Goal: Find contact information: Find contact information

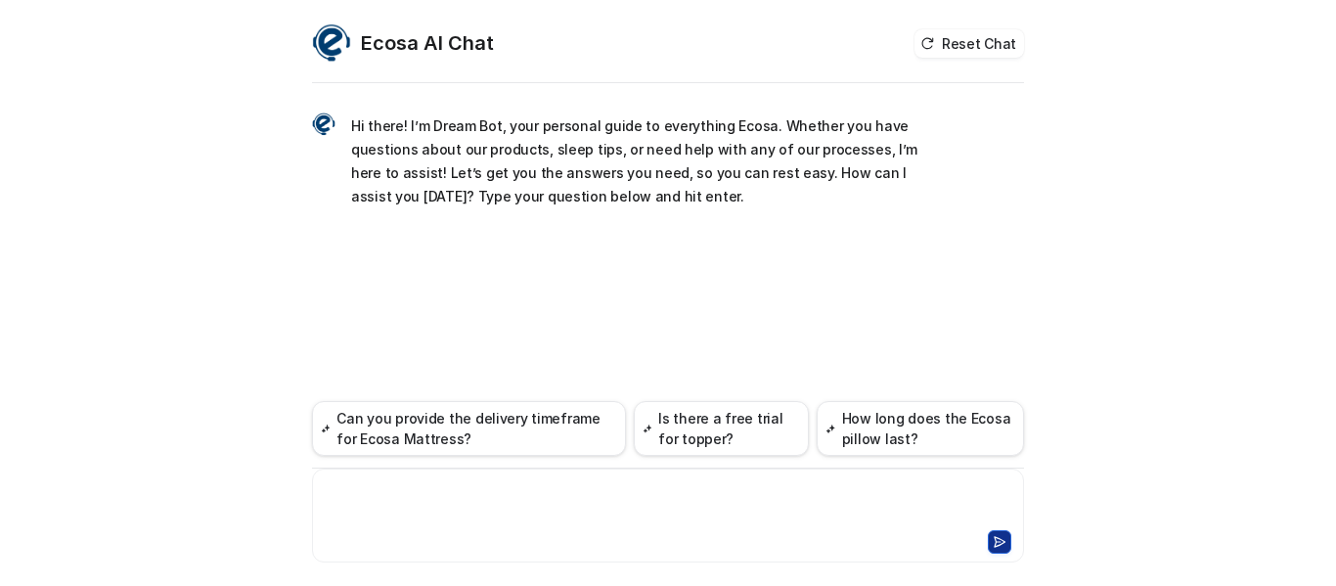
click at [581, 490] on div at bounding box center [668, 503] width 702 height 45
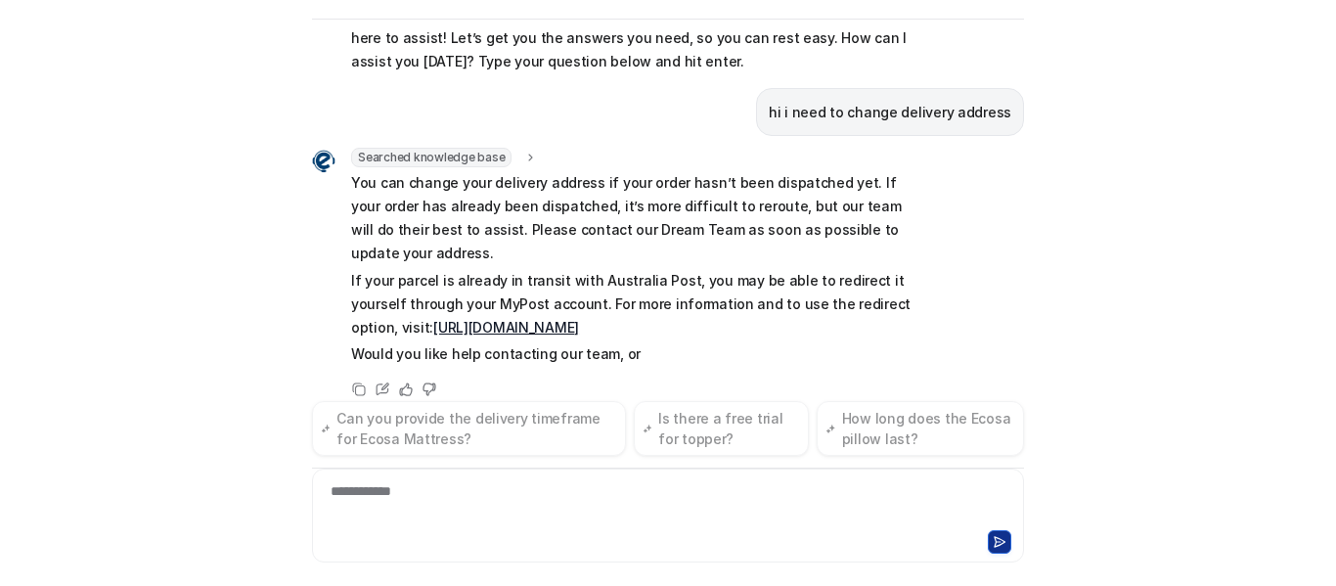
scroll to position [95, 0]
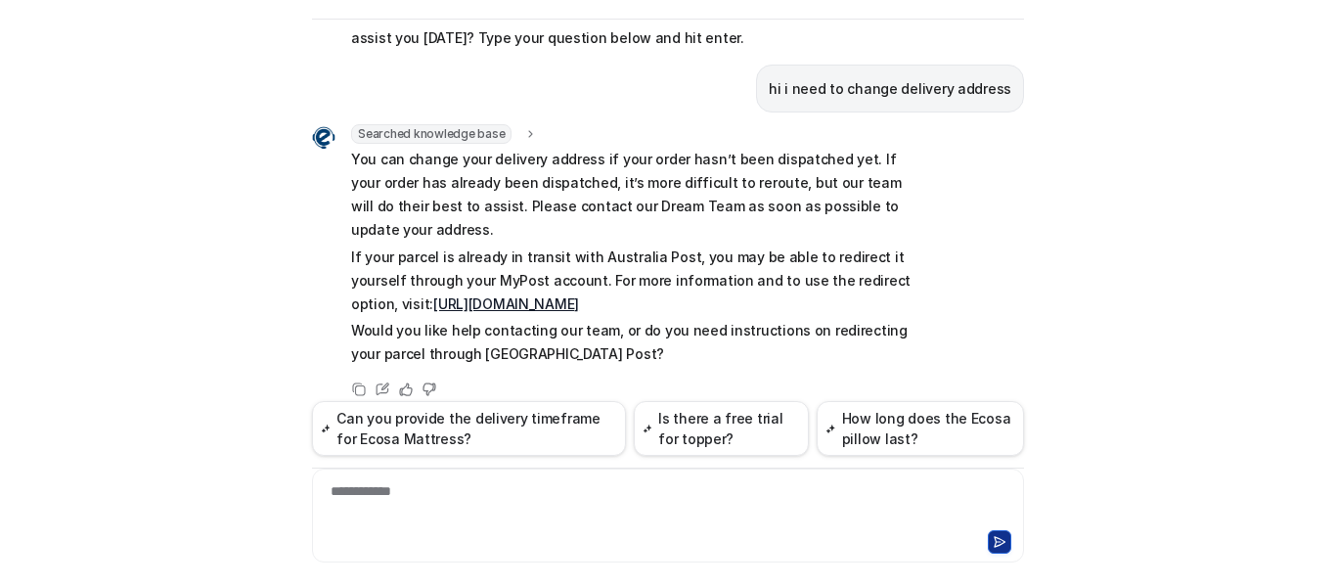
click at [632, 512] on div "**********" at bounding box center [668, 503] width 702 height 45
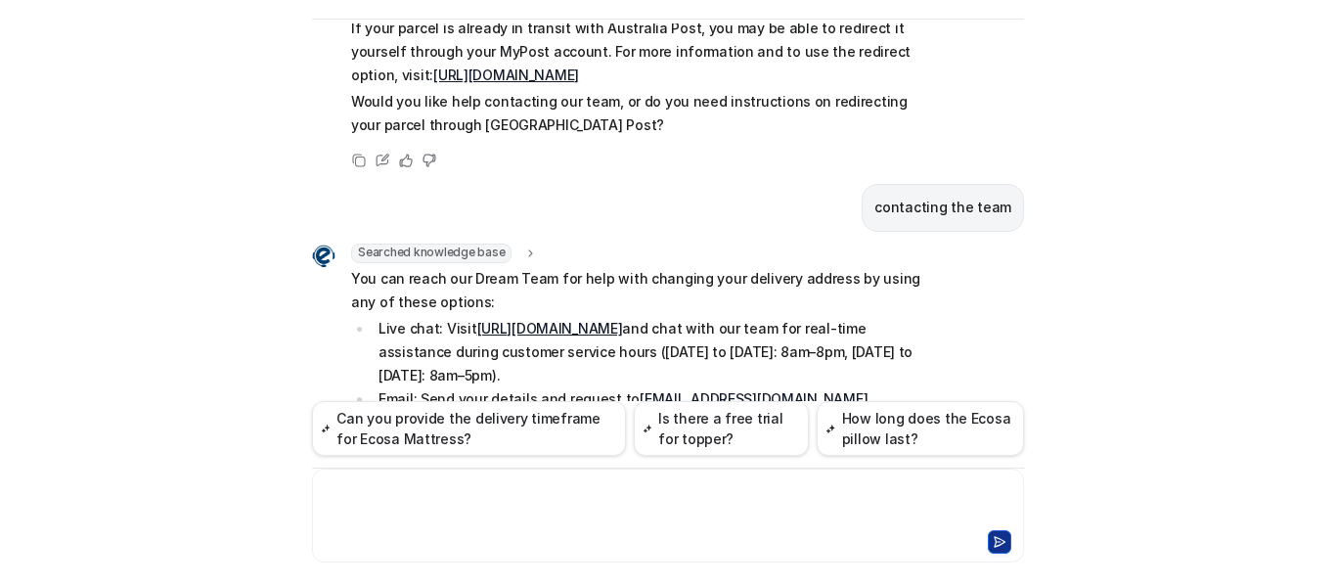
scroll to position [466, 0]
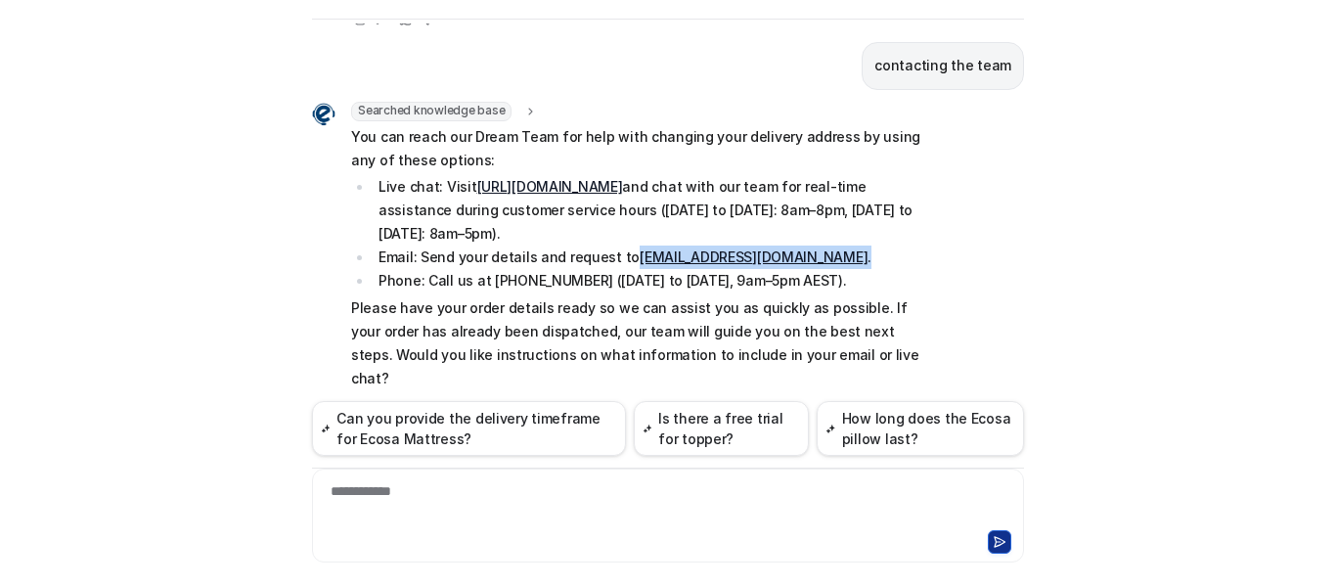
drag, startPoint x: 780, startPoint y: 239, endPoint x: 620, endPoint y: 226, distance: 160.0
click at [620, 246] on li "Email: Send your details and request to [EMAIL_ADDRESS][DOMAIN_NAME] ." at bounding box center [648, 257] width 551 height 23
copy li "[EMAIL_ADDRESS][DOMAIN_NAME] ."
